Goal: Task Accomplishment & Management: Manage account settings

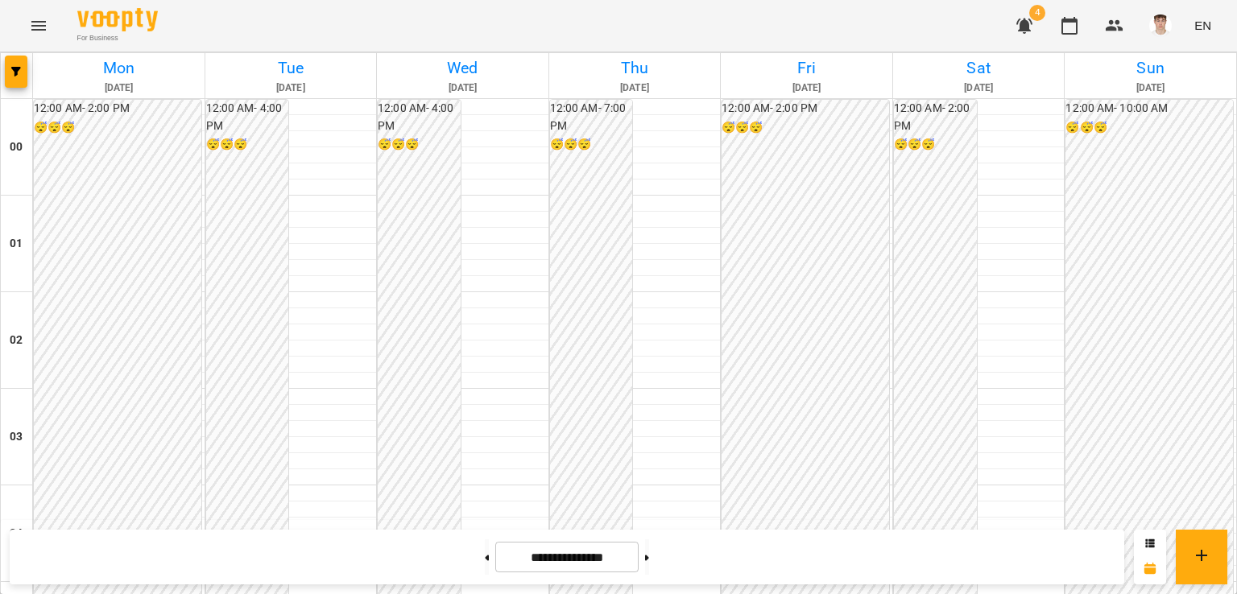
scroll to position [1655, 0]
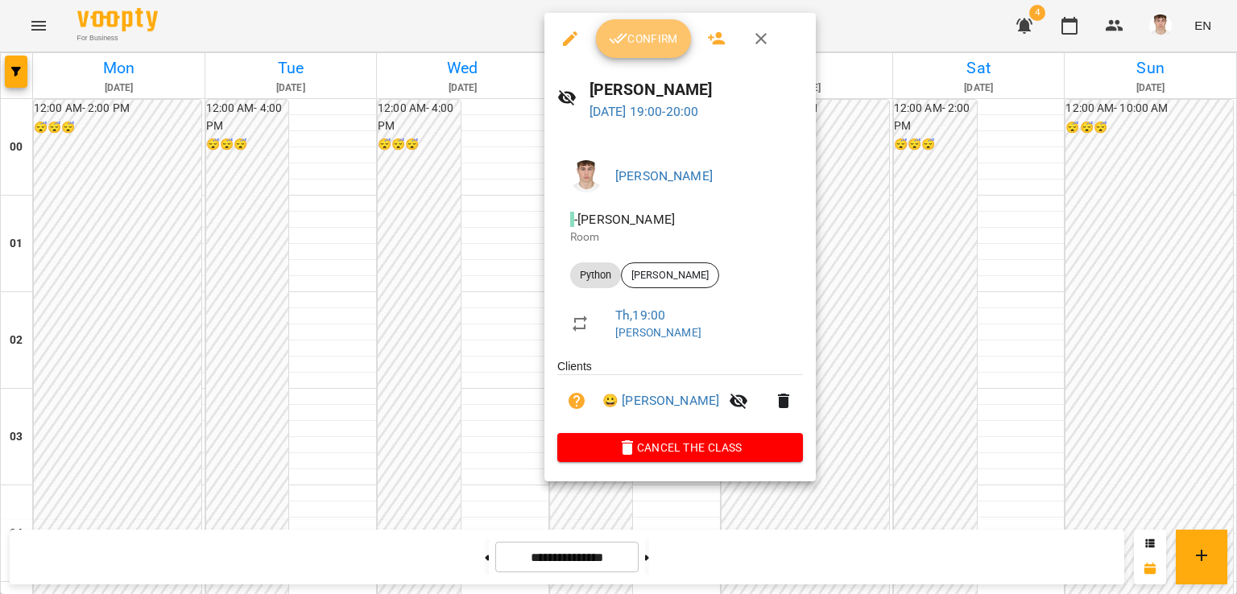
click at [632, 37] on span "Confirm" at bounding box center [643, 38] width 69 height 19
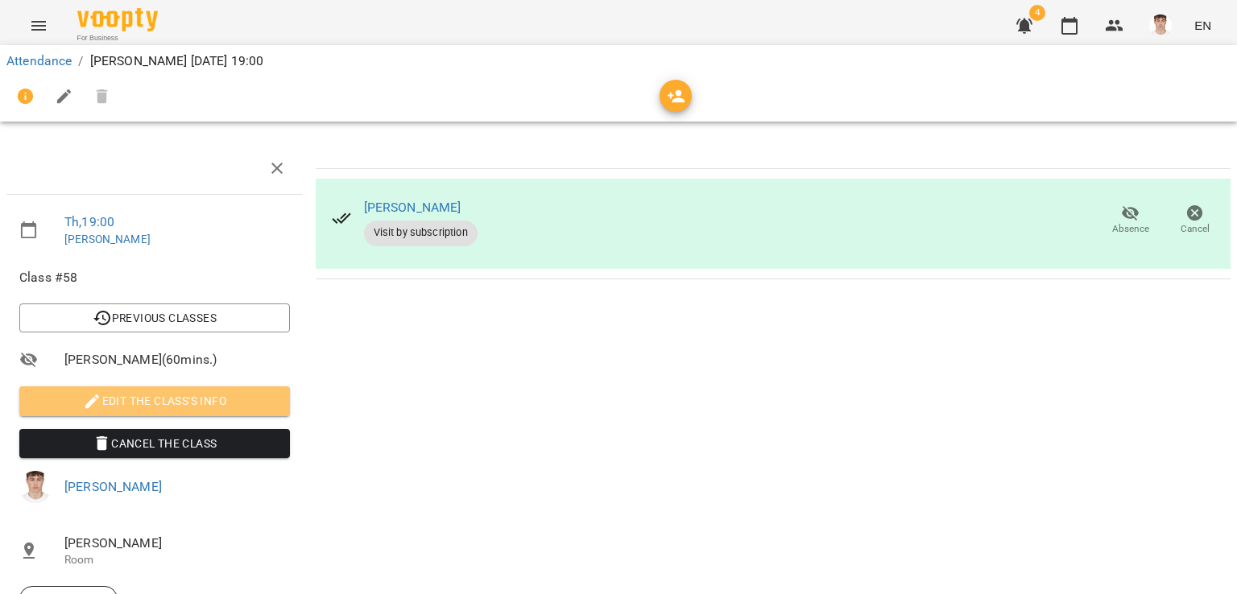
click at [176, 410] on span "Edit the class's Info" at bounding box center [154, 400] width 245 height 19
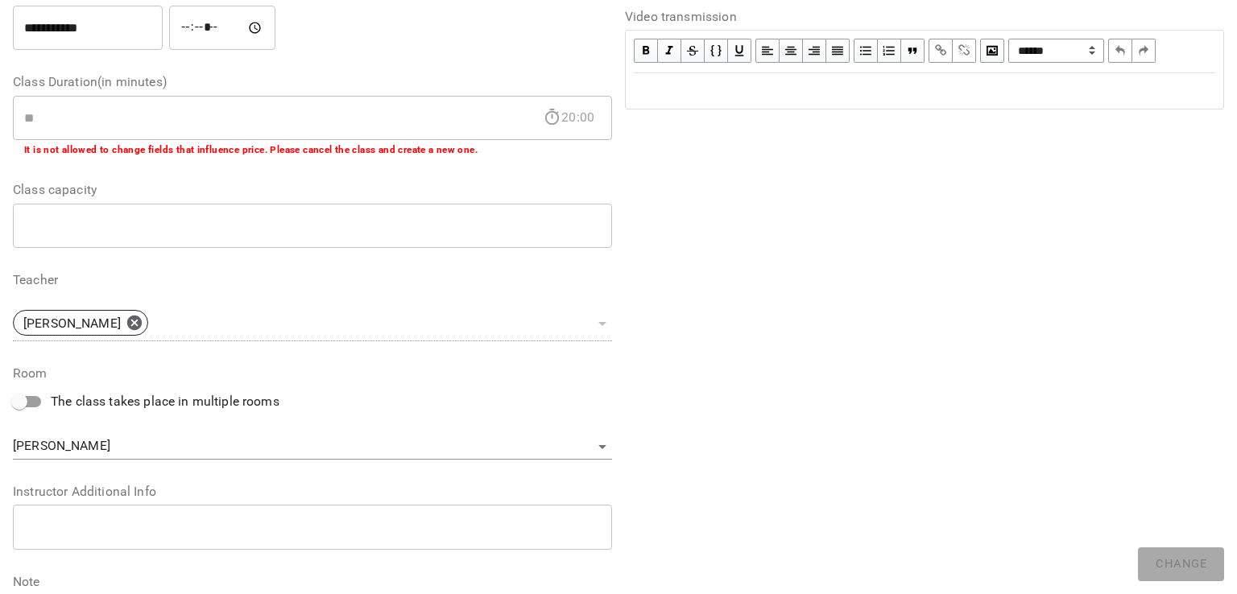
scroll to position [393, 0]
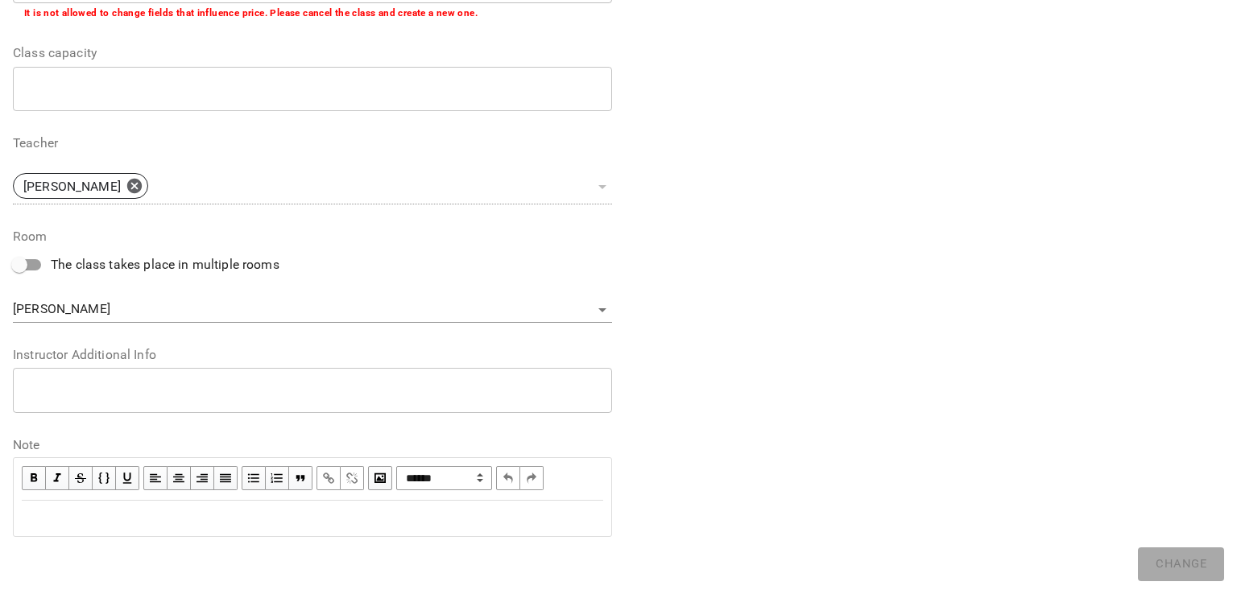
click at [179, 368] on div "* ​" at bounding box center [312, 390] width 599 height 45
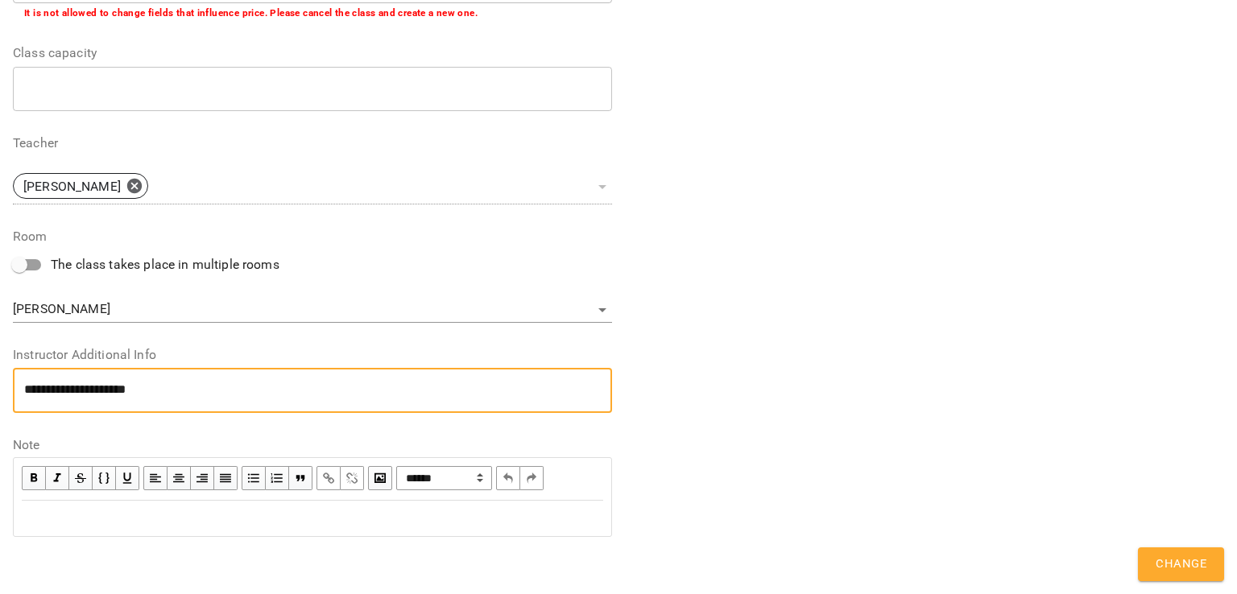
scroll to position [0, 0]
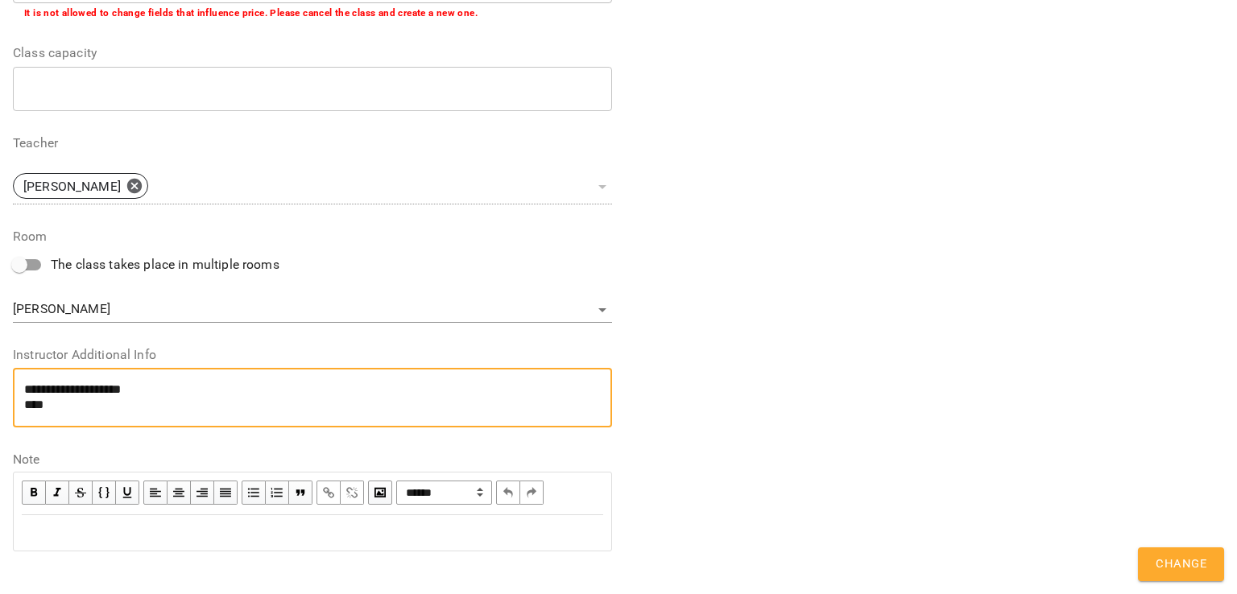
paste textarea "**********"
type textarea "**********"
click at [1169, 560] on span "Change" at bounding box center [1181, 564] width 51 height 21
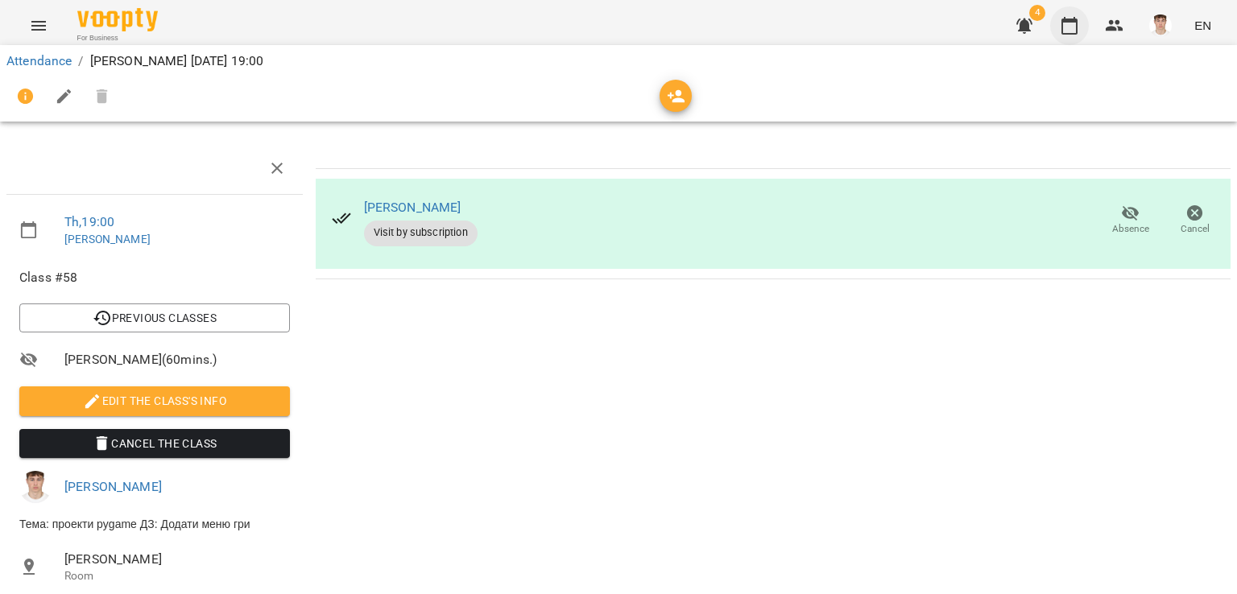
click at [1070, 36] on button "button" at bounding box center [1069, 25] width 39 height 39
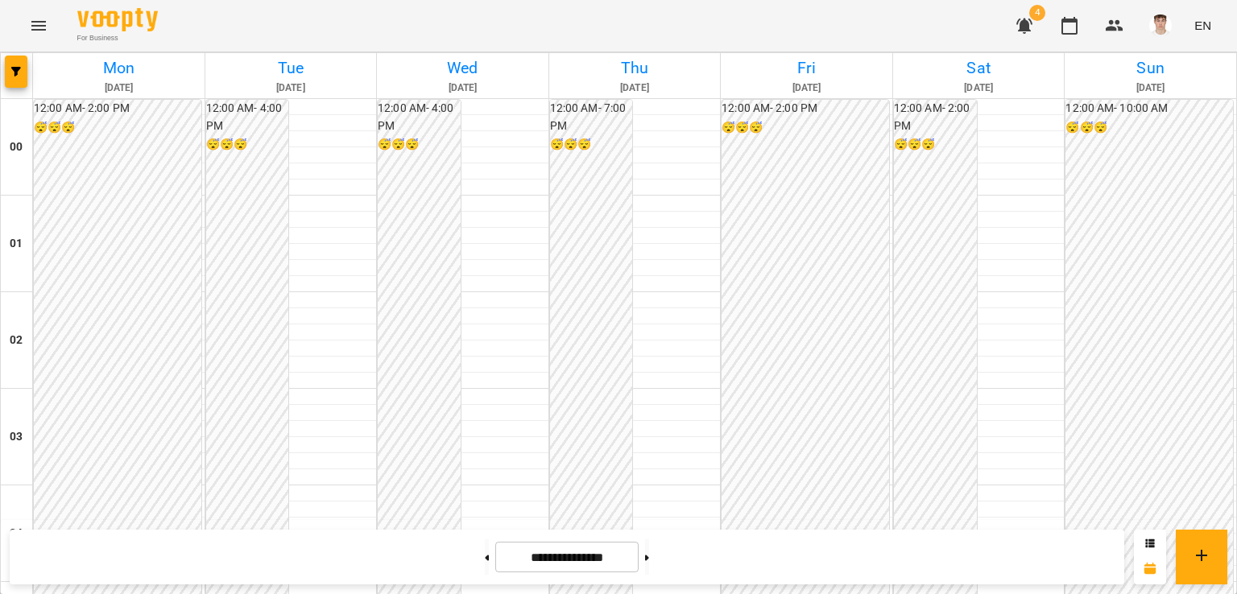
scroll to position [1691, 0]
